Goal: Information Seeking & Learning: Find specific fact

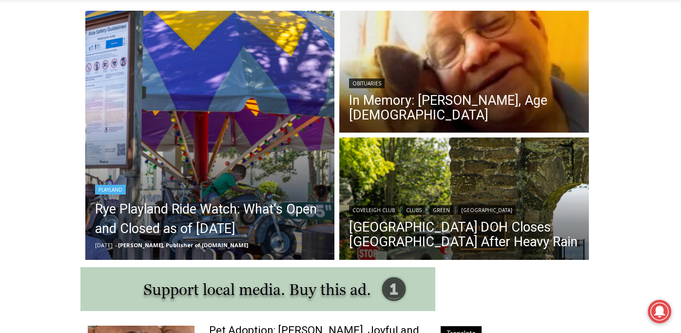
scroll to position [261, 0]
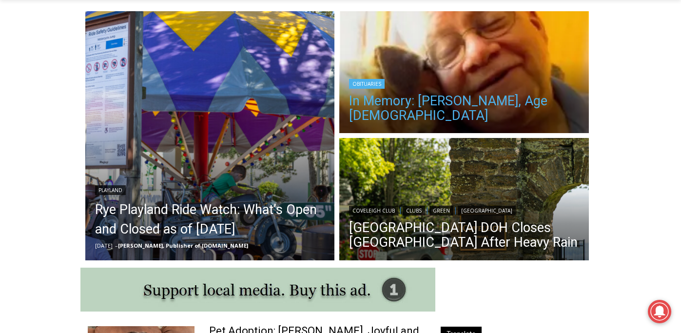
click at [472, 103] on link "In Memory: [PERSON_NAME], Age [DEMOGRAPHIC_DATA]" at bounding box center [464, 108] width 230 height 29
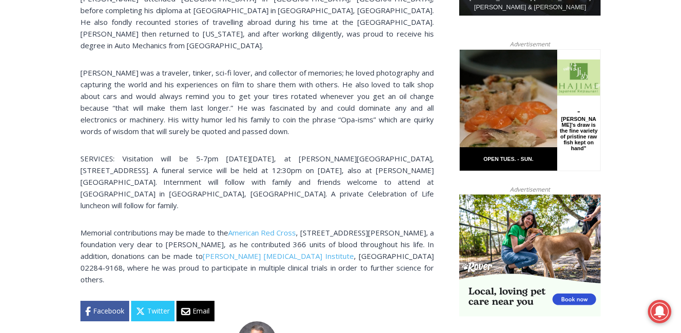
scroll to position [611, 0]
